Goal: Contribute content: Add original content to the website for others to see

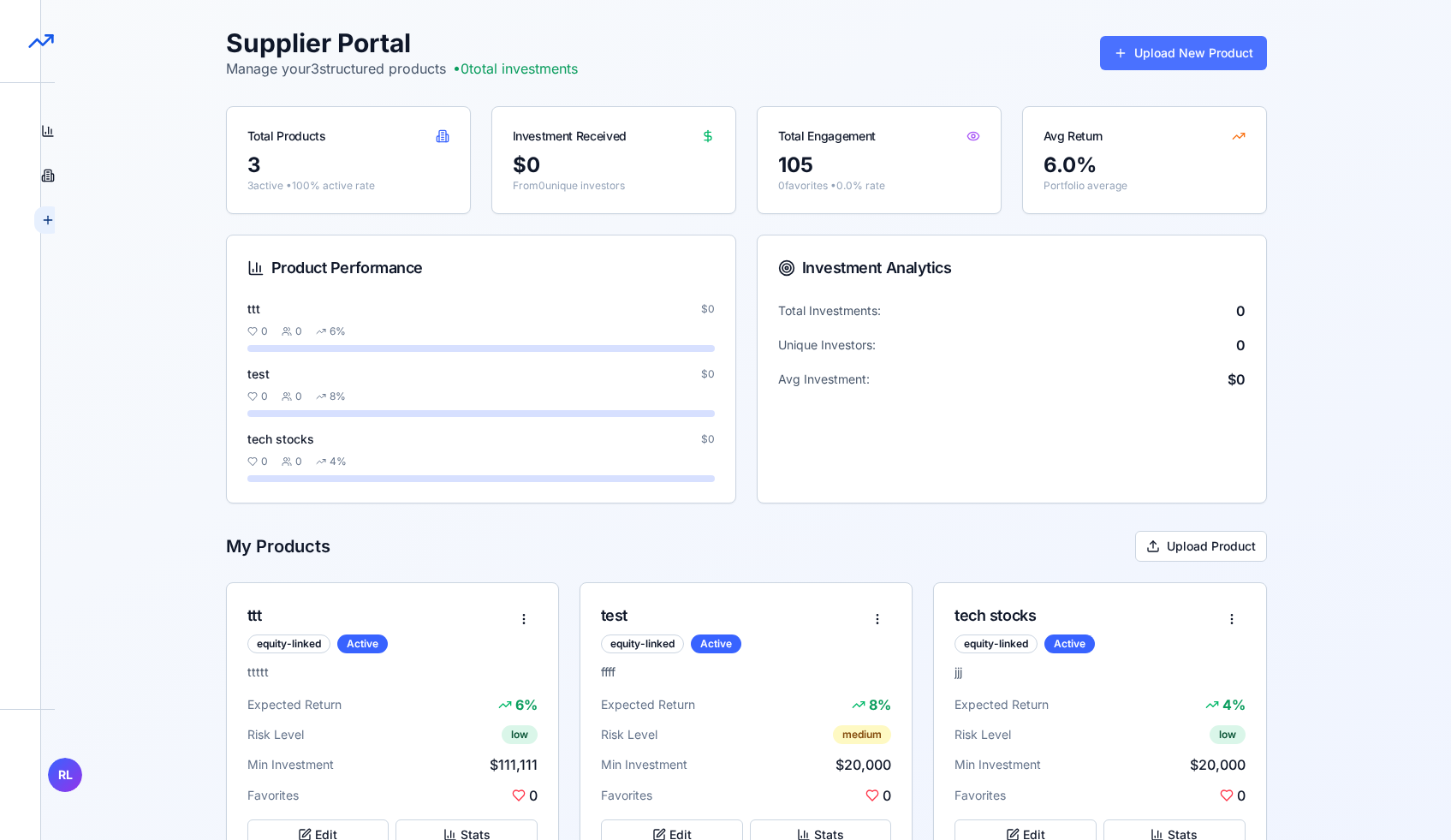
click at [1146, 51] on button "Upload New Product" at bounding box center [1183, 52] width 167 height 34
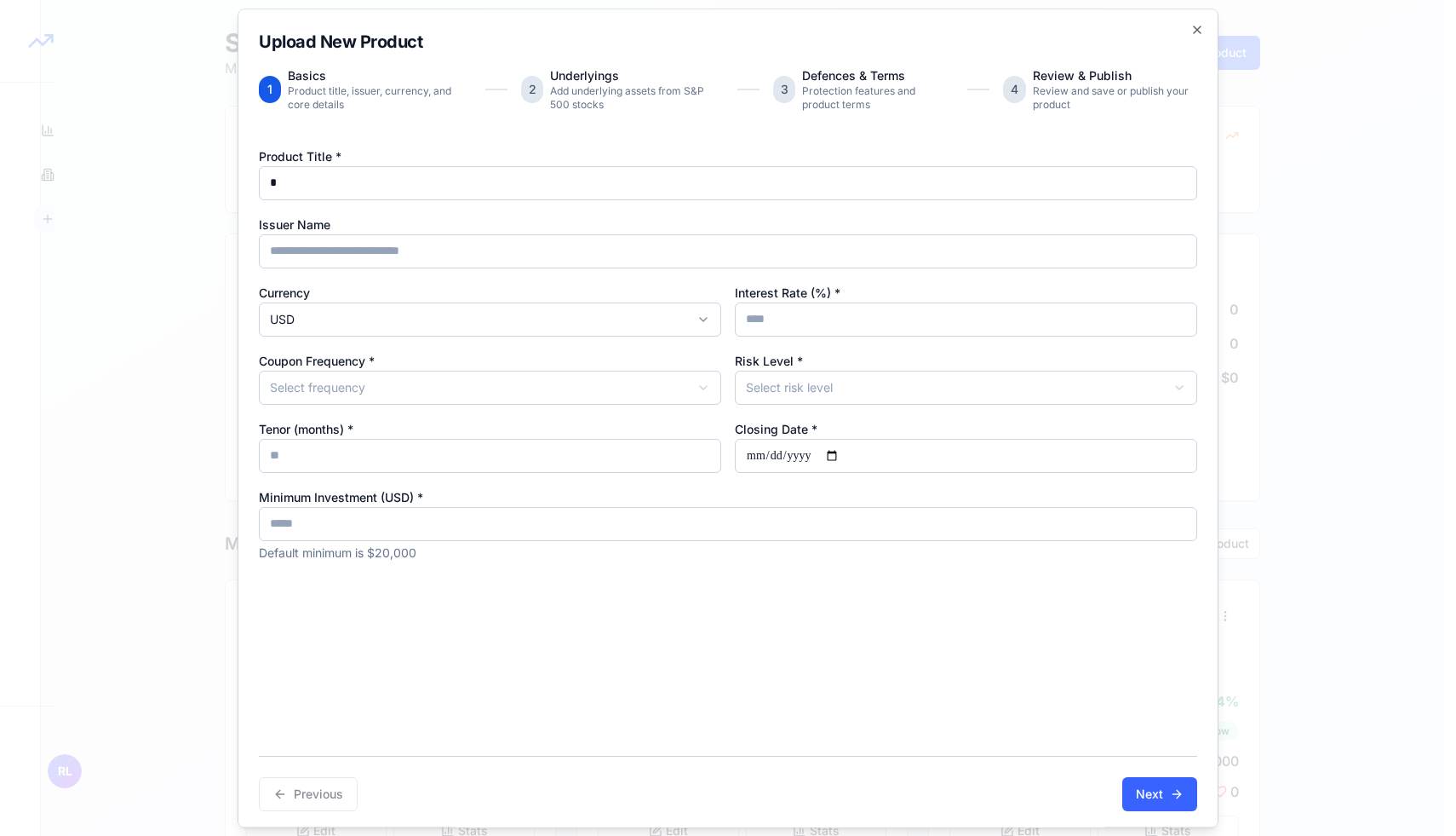
type input "*"
click at [772, 308] on input "Interest Rate (%) *" at bounding box center [966, 319] width 463 height 34
type input "*"
click at [632, 370] on body "StructureMarket Pro Dashboard Overview and insights Products Browse marketplace…" at bounding box center [721, 447] width 1443 height 895
click at [778, 401] on body "StructureMarket Pro Dashboard Overview and insights Products Browse marketplace…" at bounding box center [721, 447] width 1443 height 895
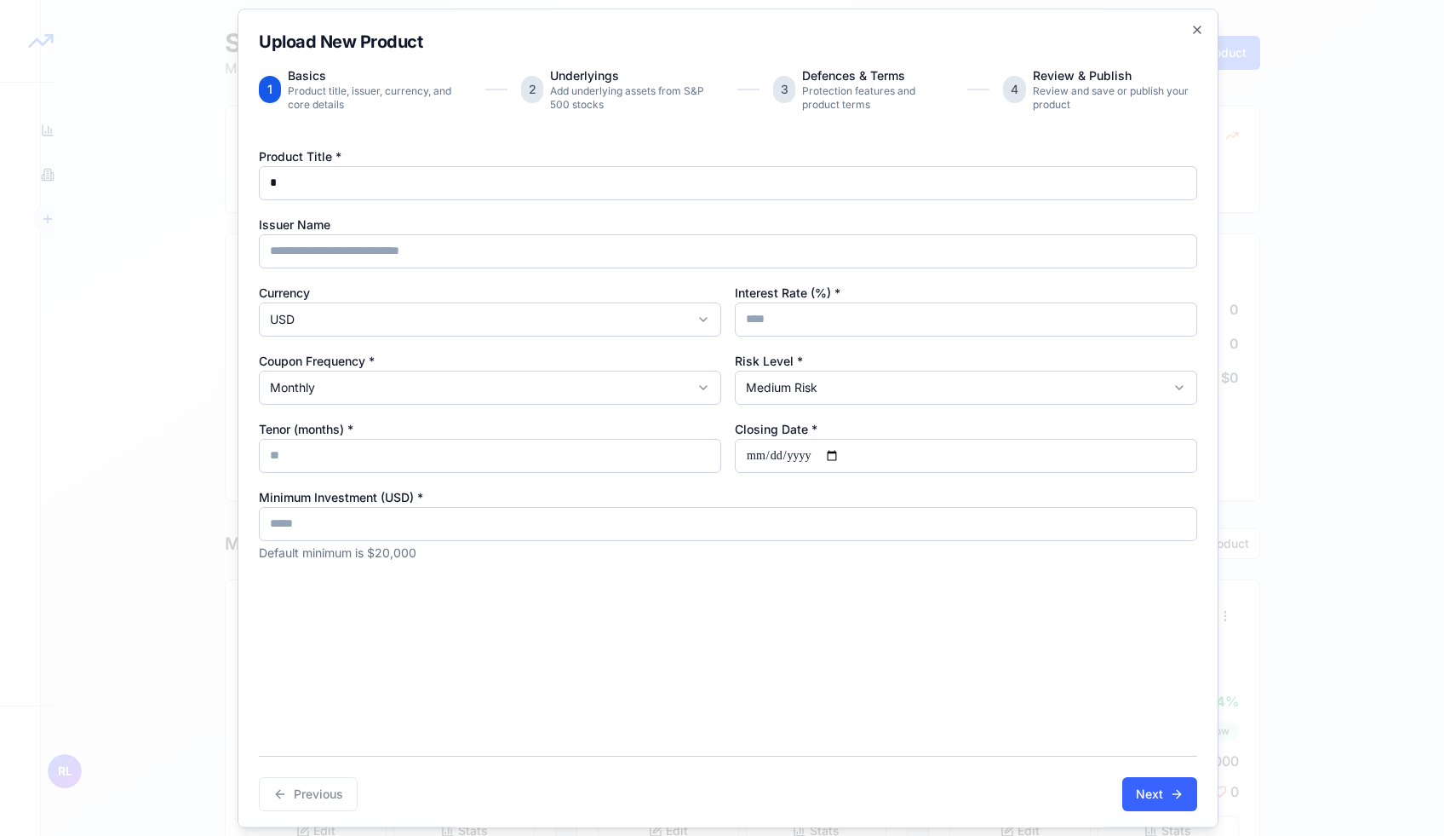
click at [778, 453] on input "Closing Date *" at bounding box center [966, 456] width 463 height 34
click at [827, 456] on input "Closing Date *" at bounding box center [966, 456] width 463 height 34
click at [841, 456] on input "Closing Date *" at bounding box center [966, 456] width 463 height 34
type input "**********"
type input "*"
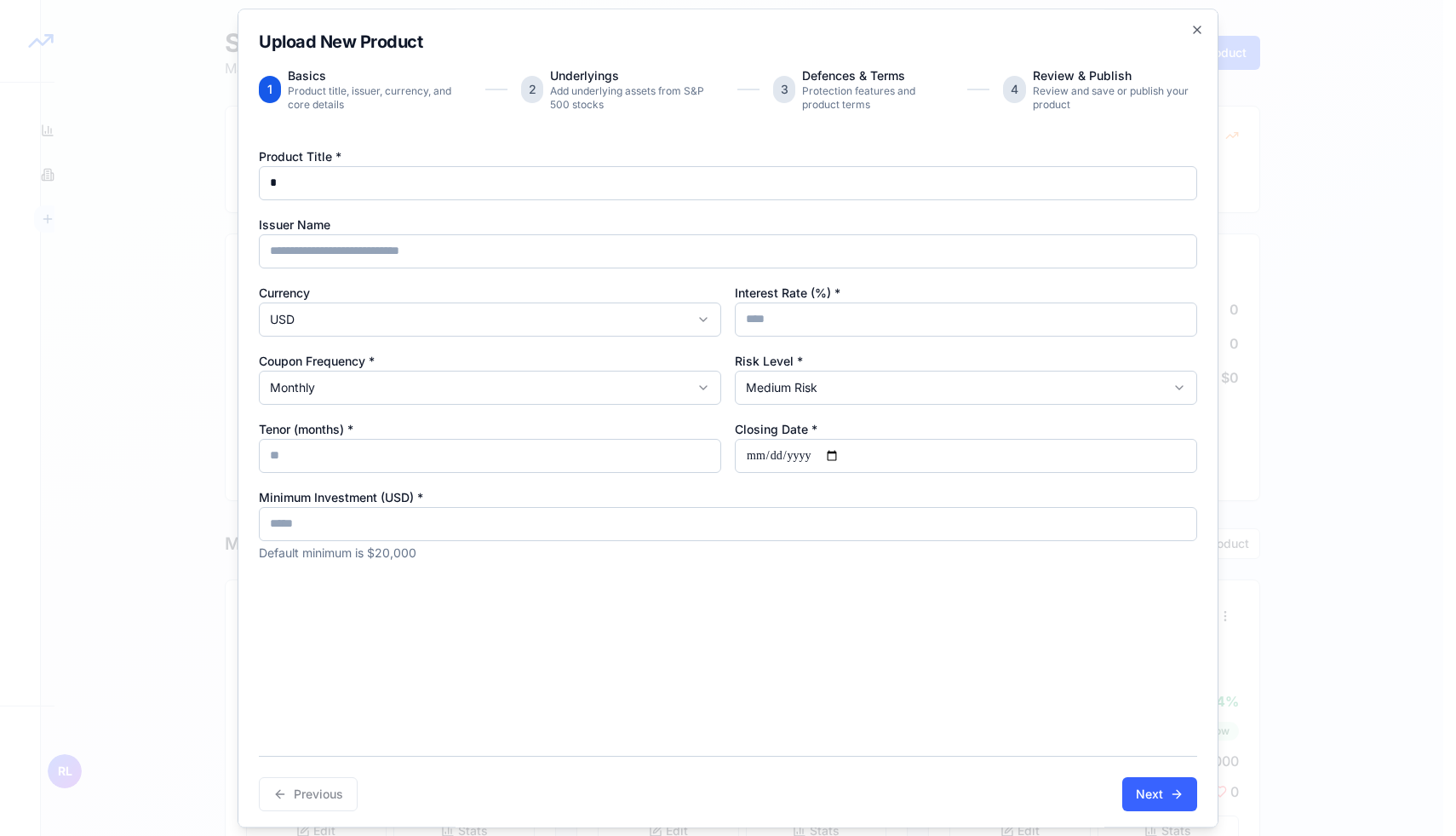
click at [694, 456] on input "*" at bounding box center [490, 456] width 463 height 34
click at [1159, 804] on button "Next" at bounding box center [1160, 794] width 75 height 34
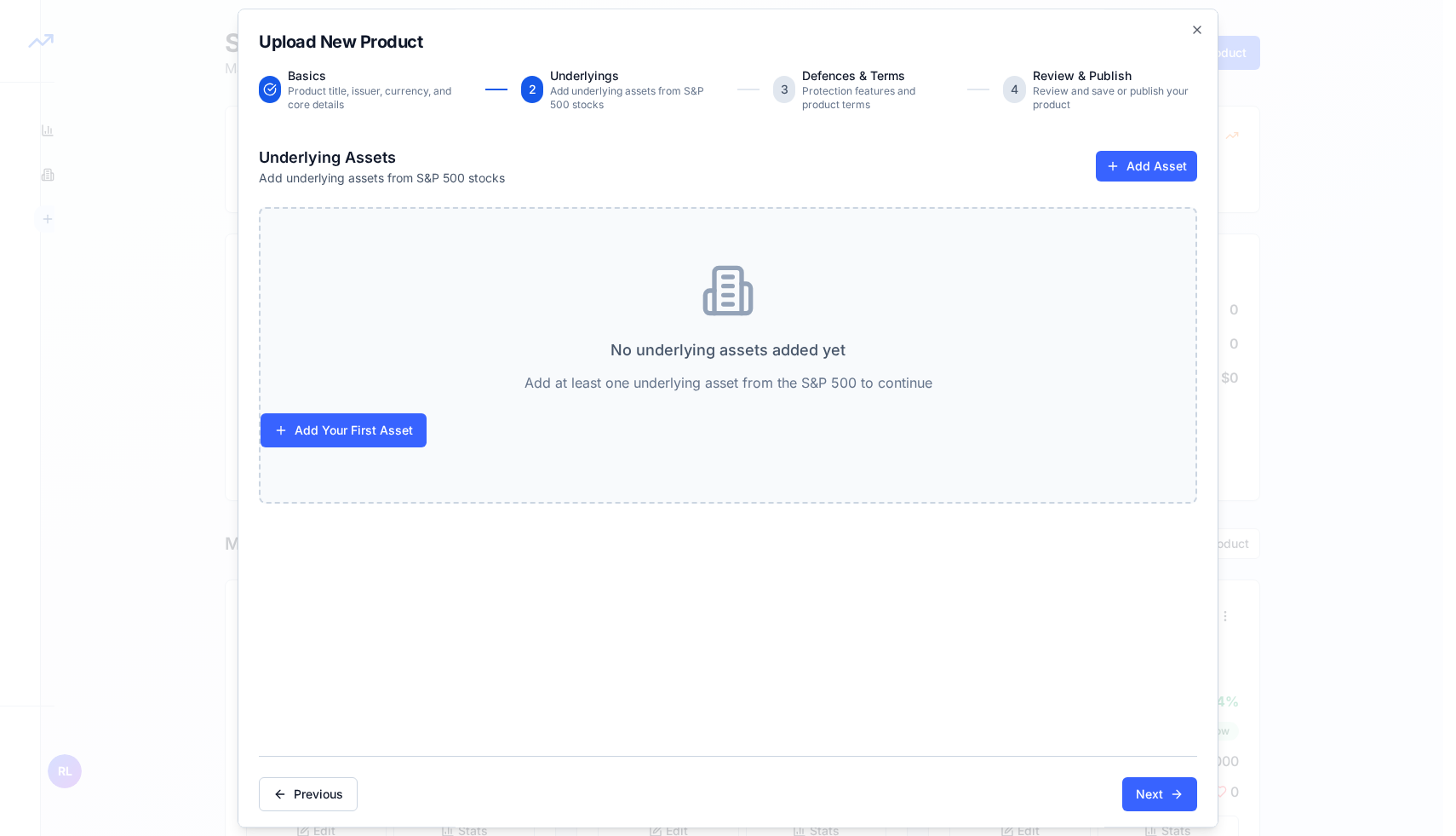
click at [404, 450] on div "No underlying assets added yet Add at least one underlying asset from the S&P 5…" at bounding box center [728, 355] width 938 height 296
click at [407, 429] on button "Add Your First Asset" at bounding box center [343, 430] width 166 height 34
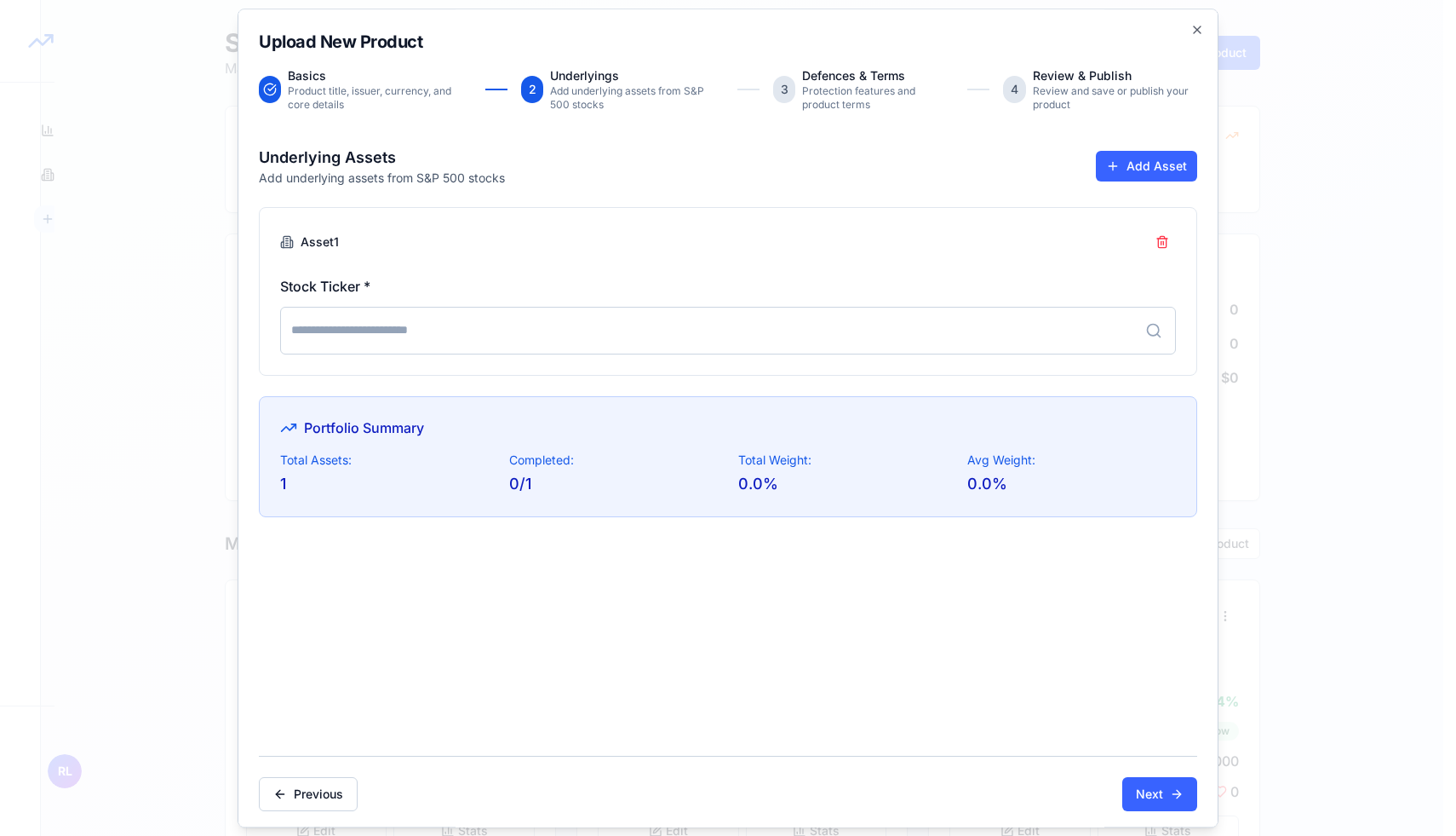
click at [455, 329] on input at bounding box center [728, 331] width 896 height 48
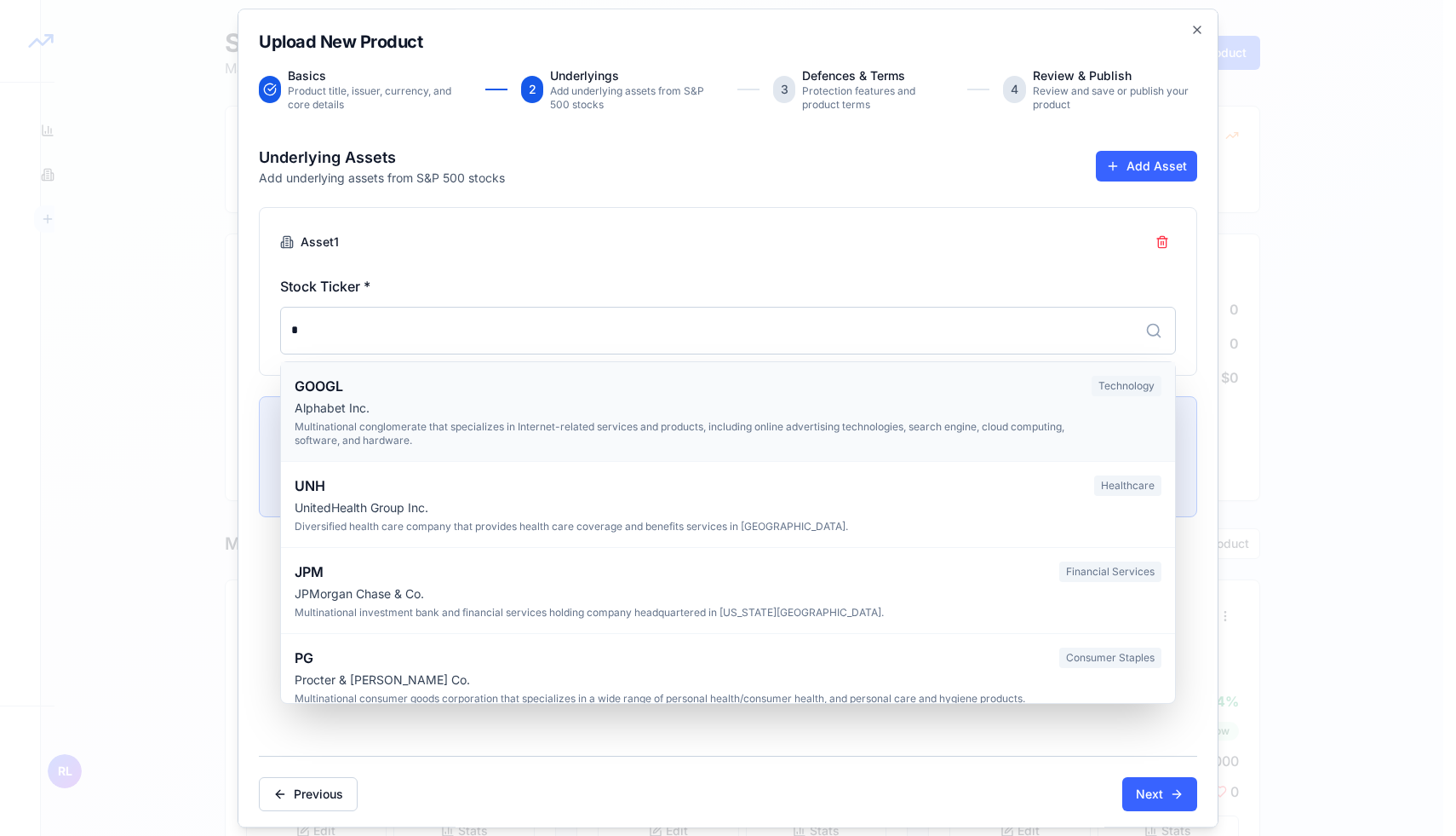
click at [537, 431] on div "Multinational conglomerate that specializes in Internet-related services and pr…" at bounding box center [686, 434] width 783 height 28
type input "*****"
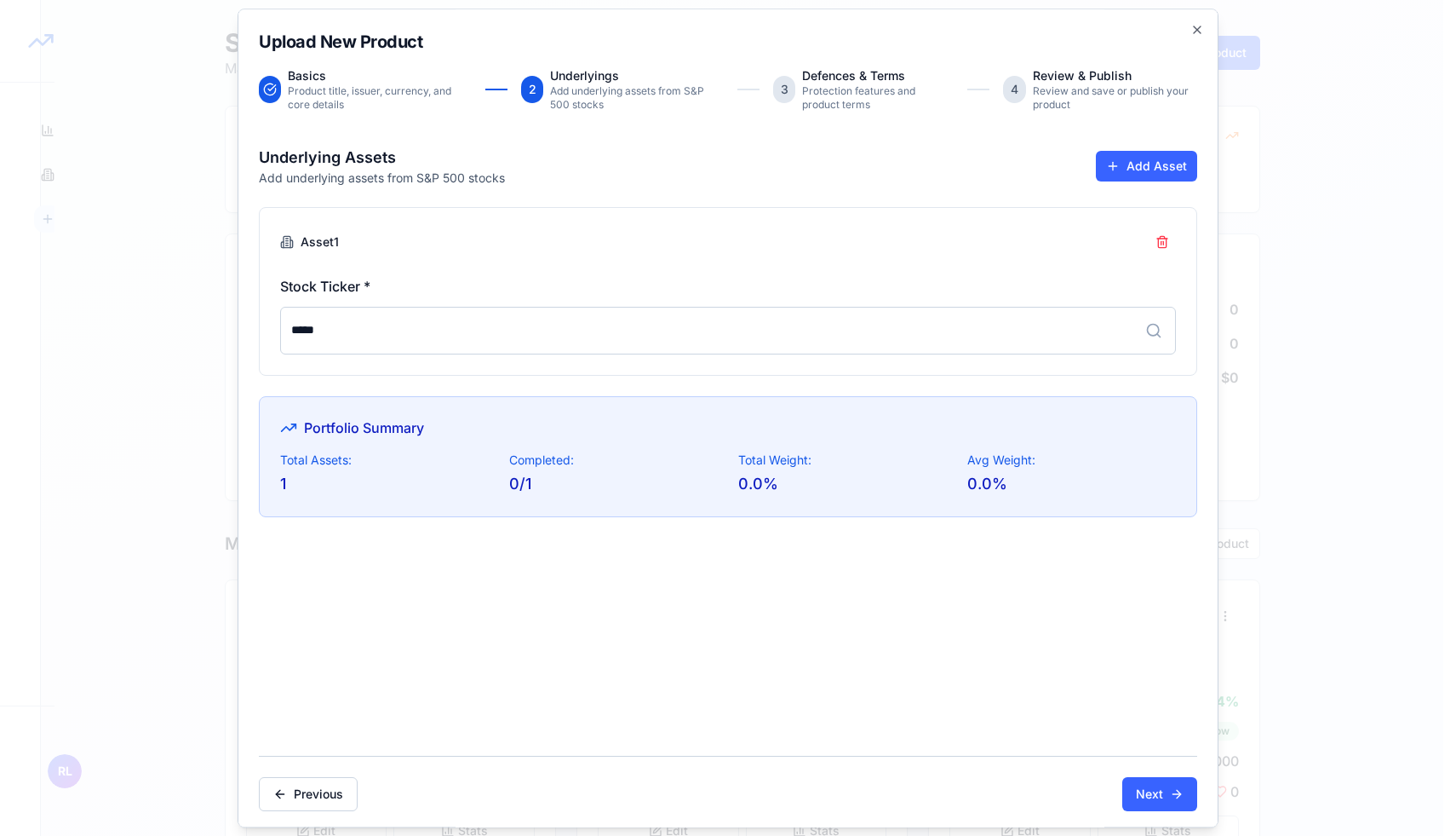
click at [579, 323] on input "*****" at bounding box center [728, 331] width 896 height 48
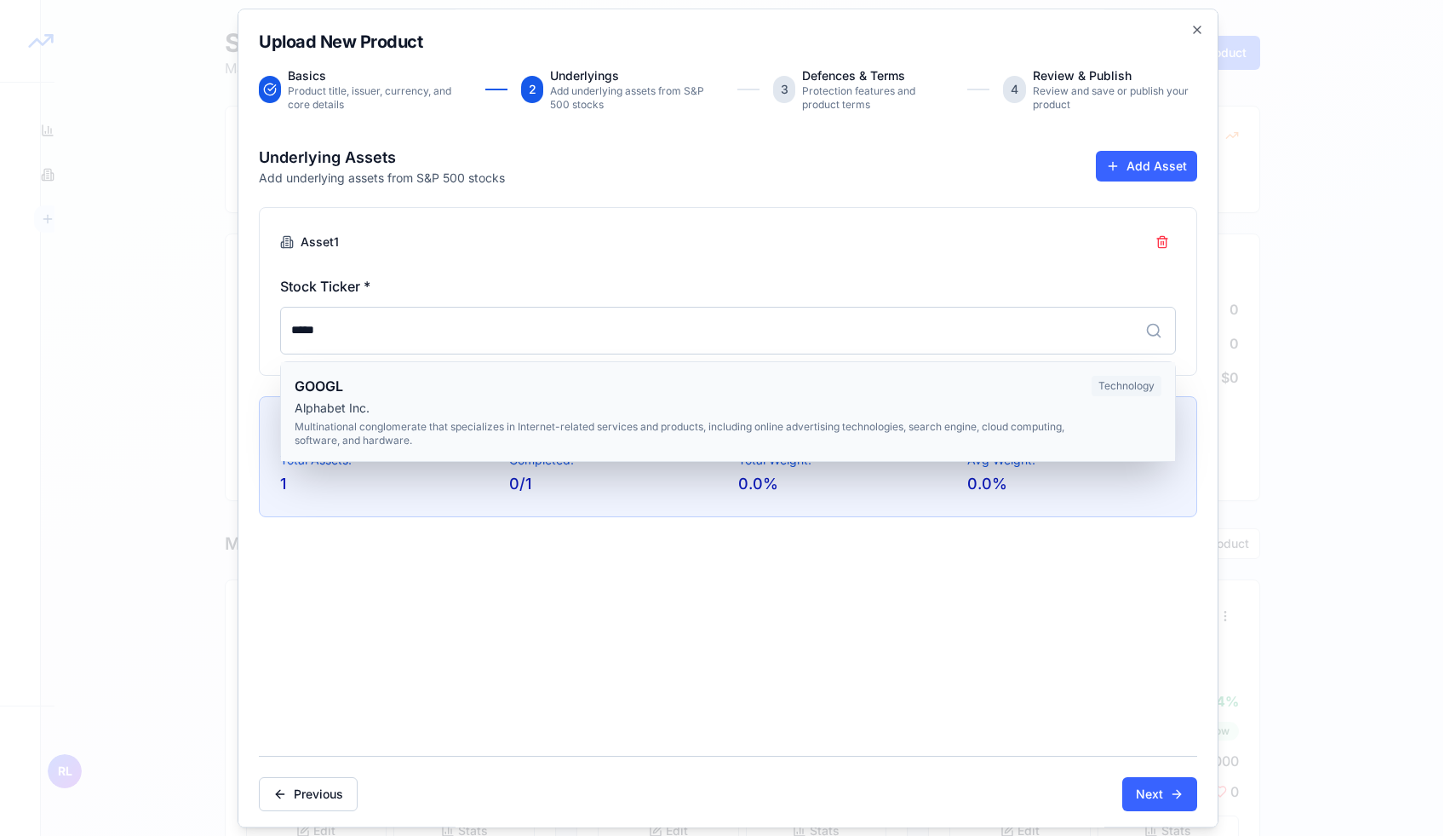
click at [612, 386] on div "GOOGL" at bounding box center [686, 386] width 783 height 20
